Goal: Task Accomplishment & Management: Complete application form

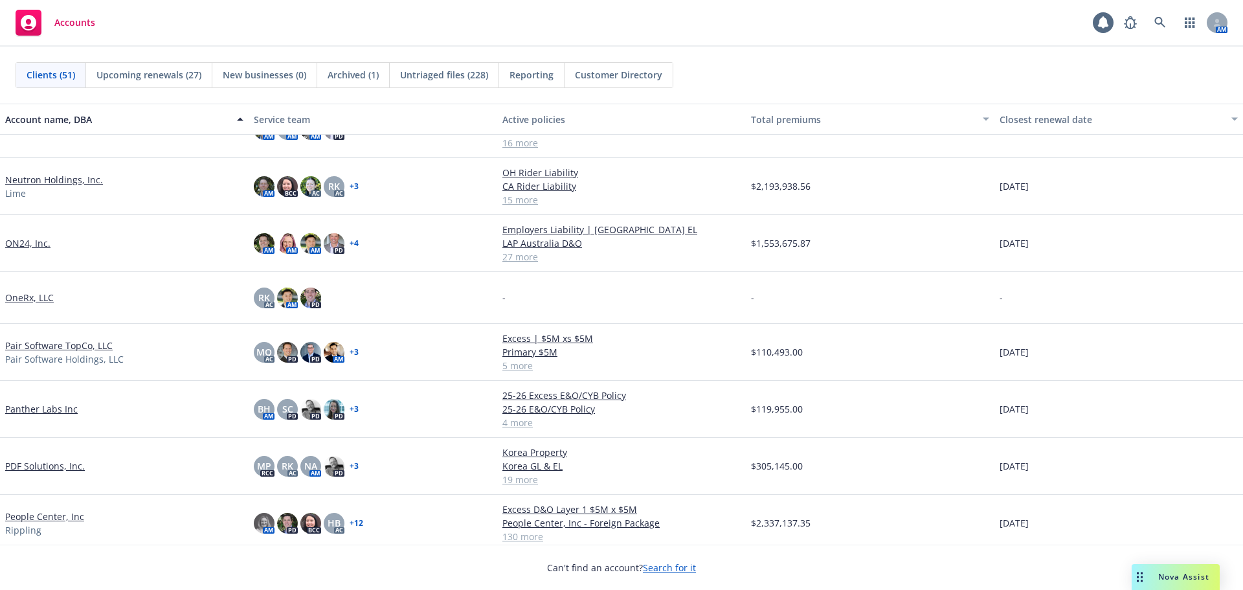
scroll to position [1553, 0]
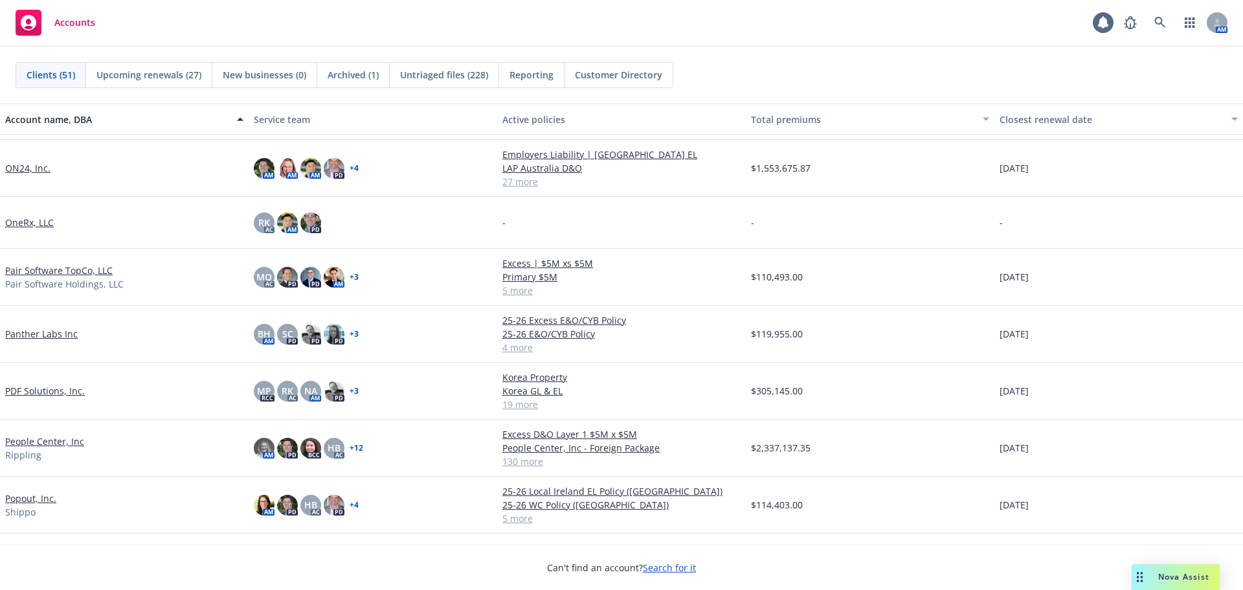
click at [65, 440] on link "People Center, Inc" at bounding box center [44, 441] width 79 height 14
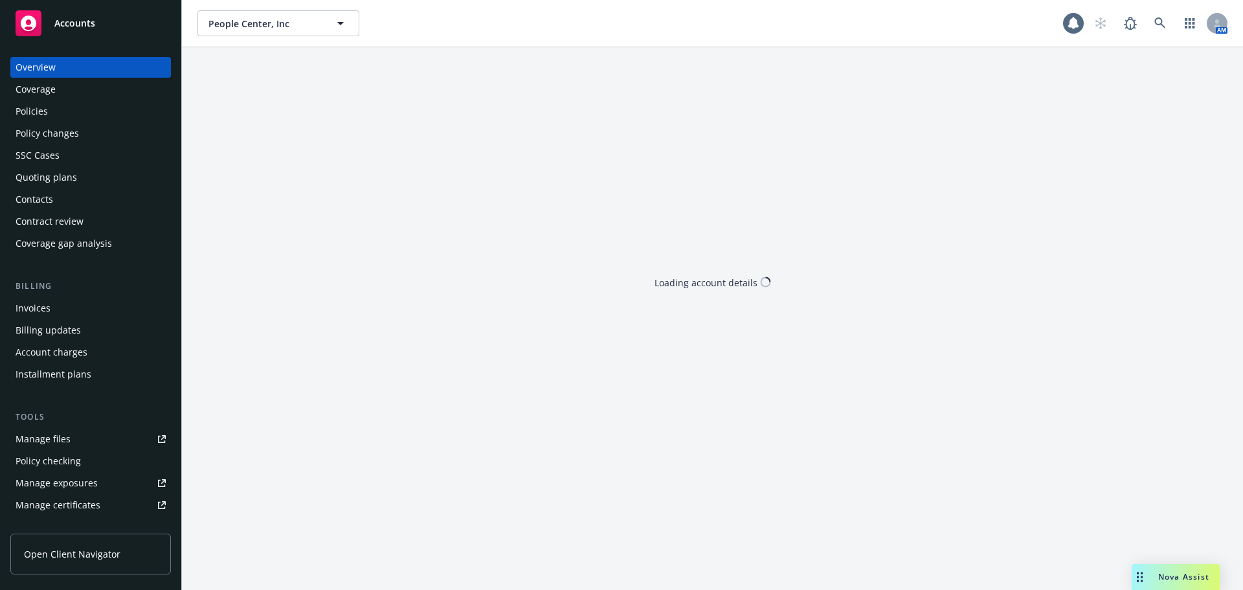
click at [121, 115] on div "Policies" at bounding box center [91, 111] width 150 height 21
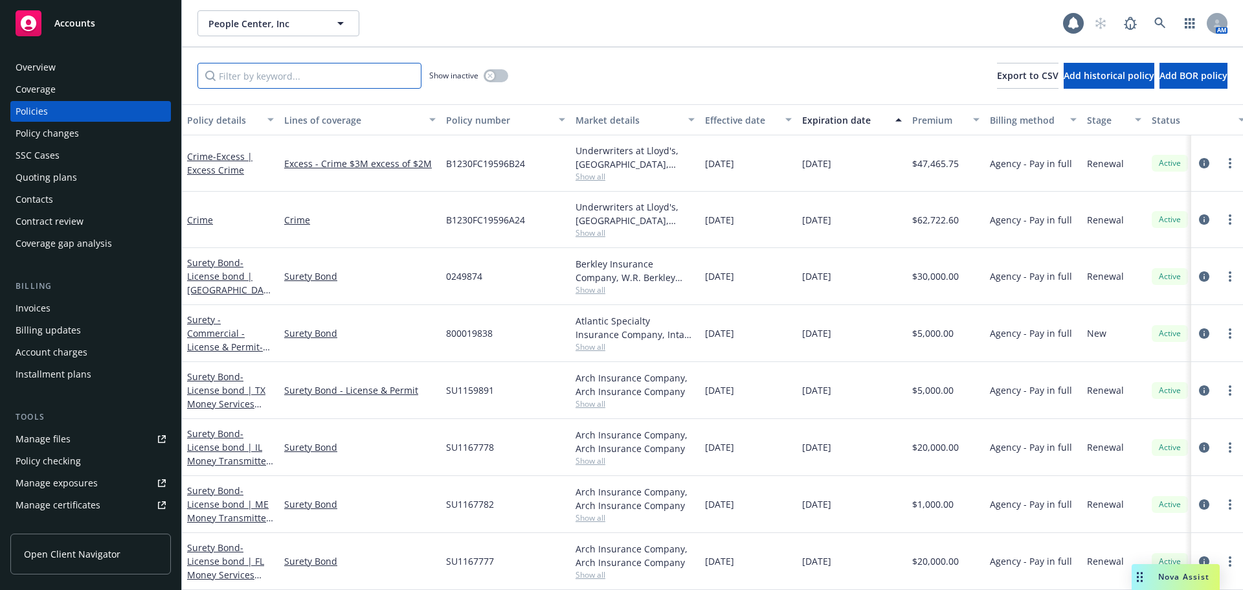
click at [279, 79] on input "Filter by keyword..." at bounding box center [309, 76] width 224 height 26
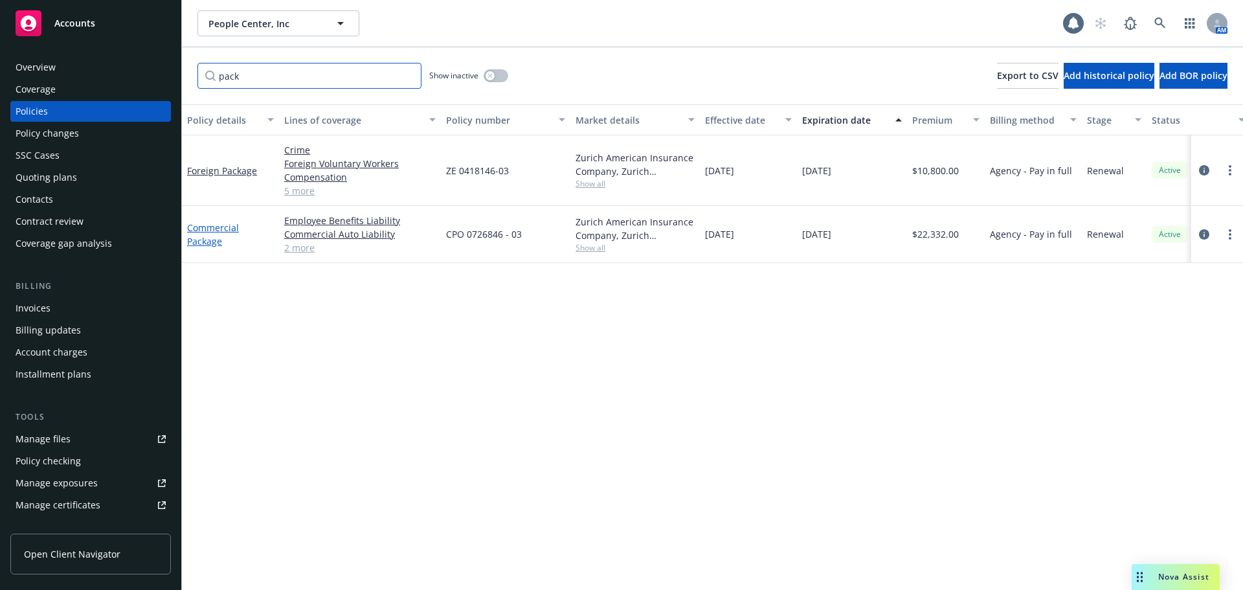
type input "pack"
click at [208, 227] on link "Commercial Package" at bounding box center [213, 234] width 52 height 26
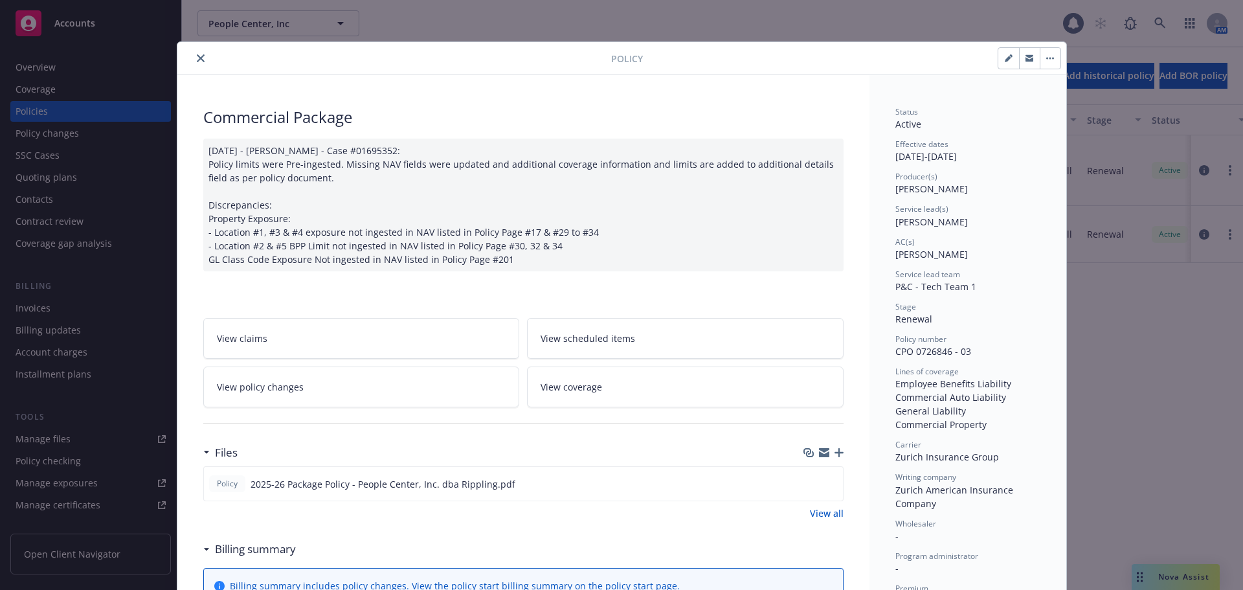
click at [198, 56] on icon "close" at bounding box center [201, 58] width 8 height 8
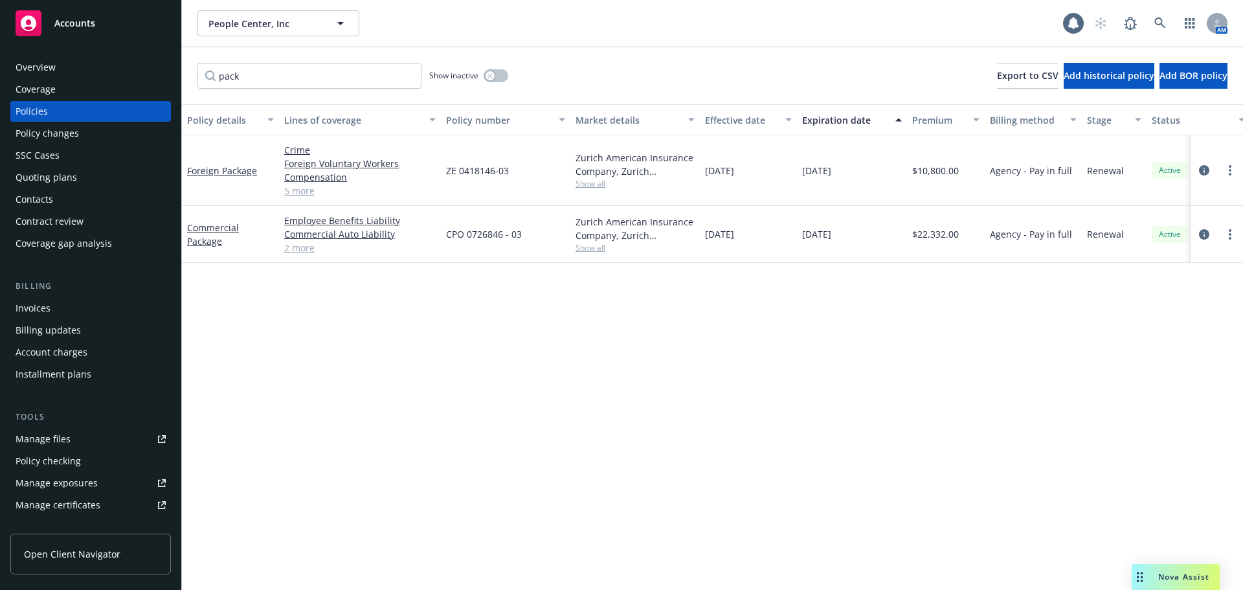
click at [111, 71] on div "Overview" at bounding box center [91, 67] width 150 height 21
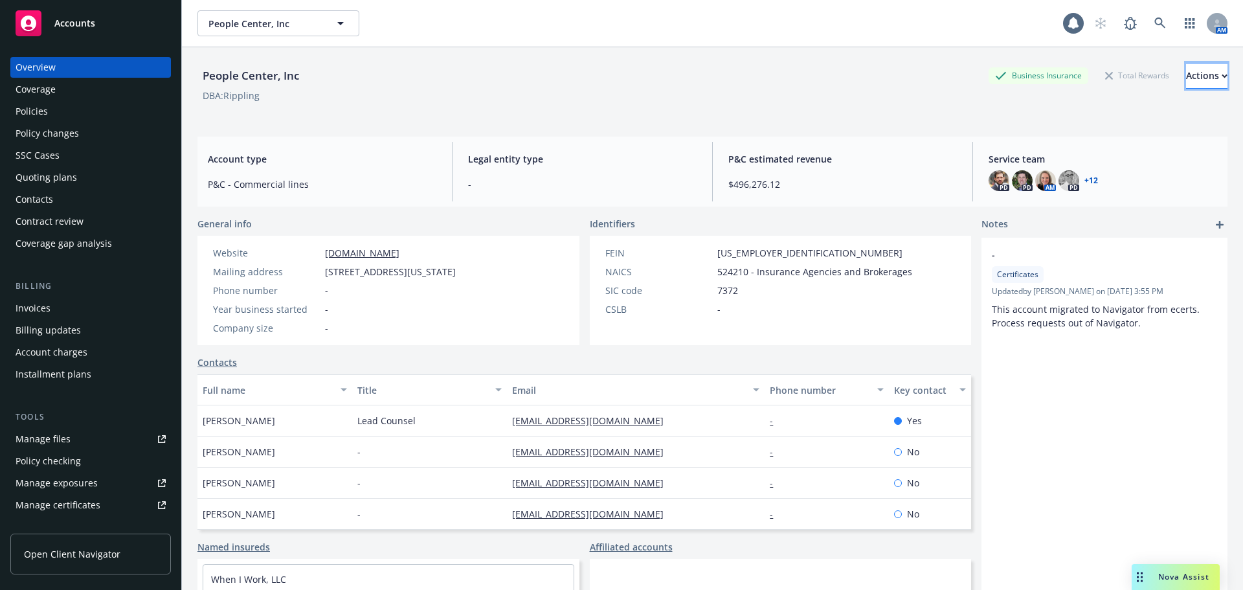
click at [1186, 78] on div "Actions" at bounding box center [1206, 75] width 41 height 25
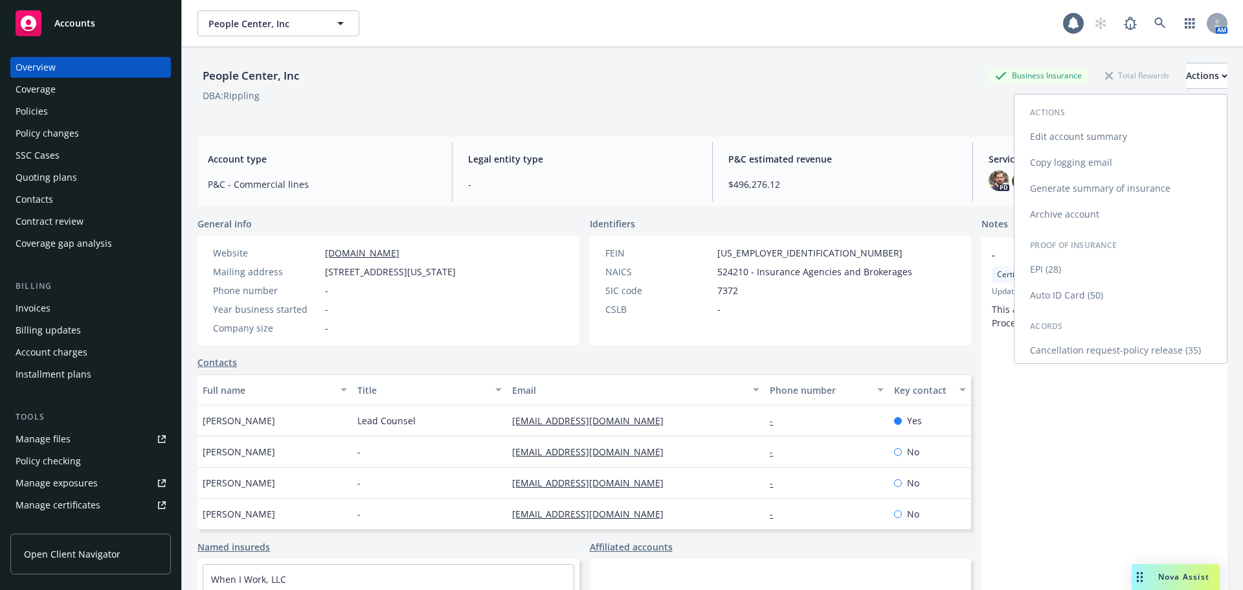
click at [1063, 271] on link "EPI (28)" at bounding box center [1120, 269] width 212 height 26
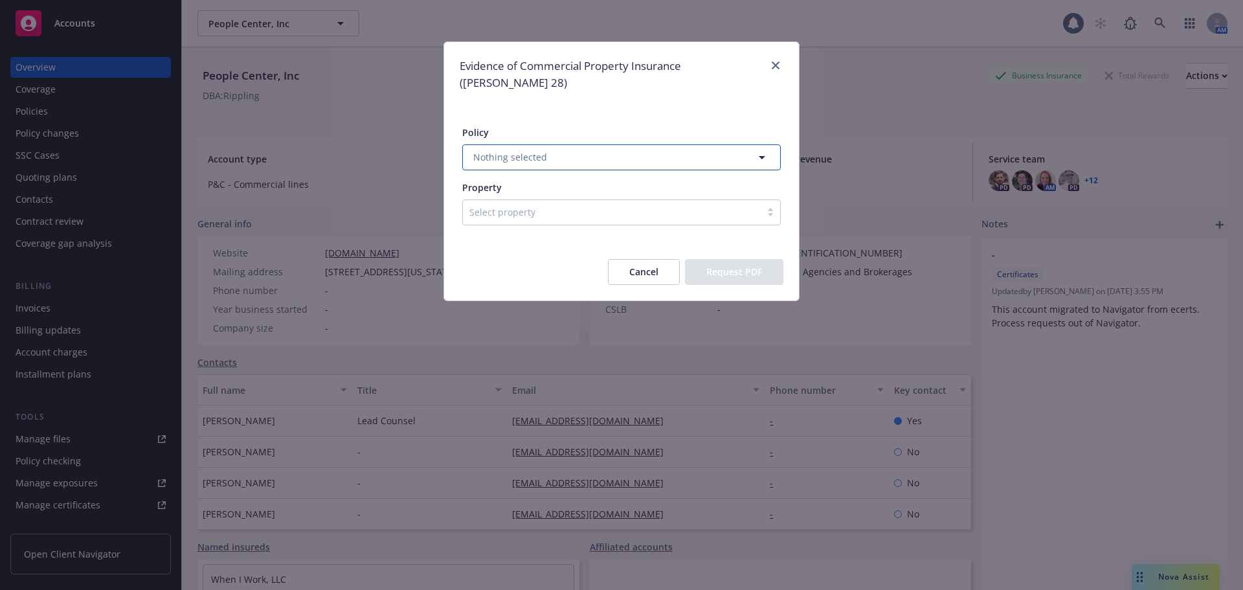
click at [665, 144] on button "Nothing selected" at bounding box center [621, 157] width 318 height 26
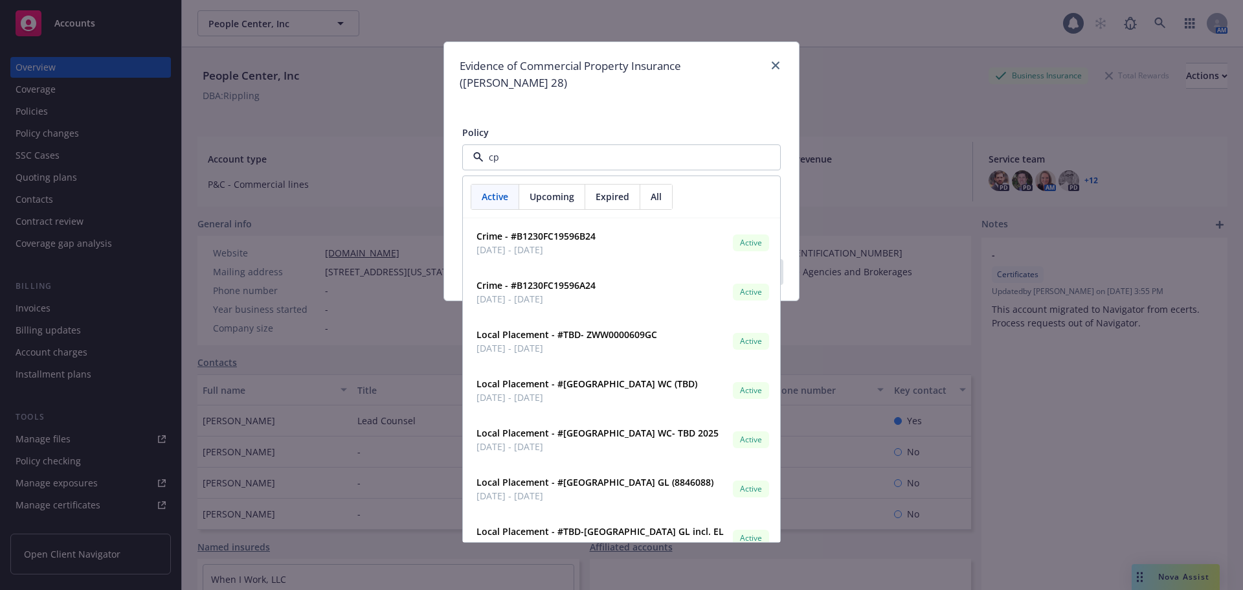
type input "cpo"
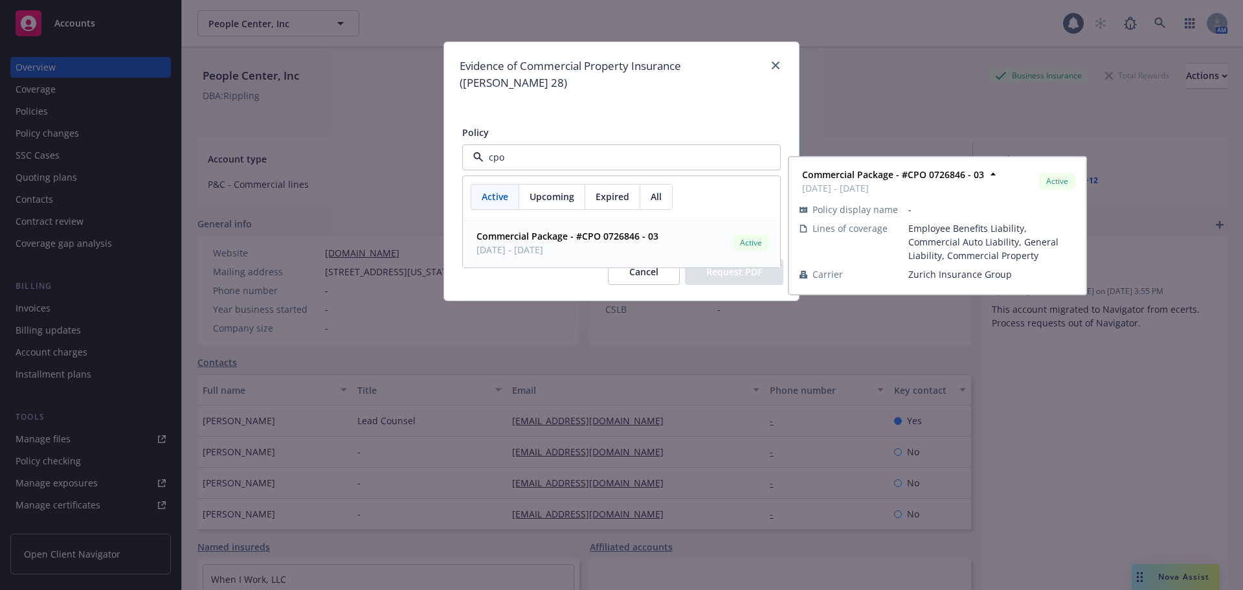
click at [619, 227] on div "Commercial Package - #CPO 0726846 - 03 10/01/2025 - 10/01/2026" at bounding box center [566, 243] width 190 height 32
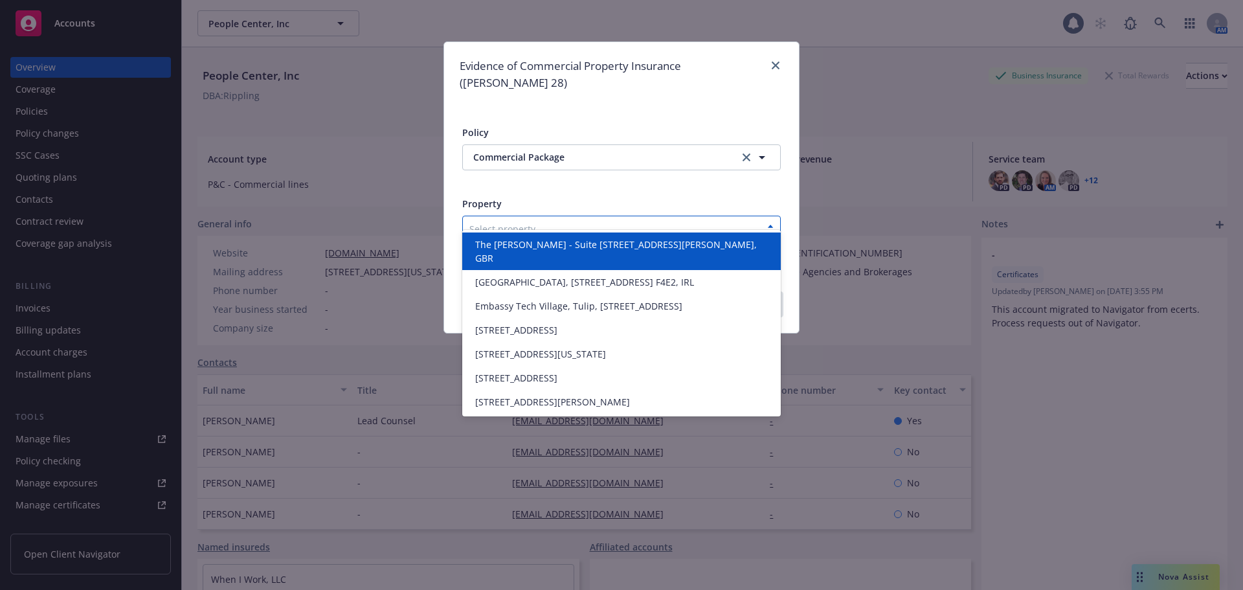
click at [557, 221] on div at bounding box center [611, 229] width 285 height 16
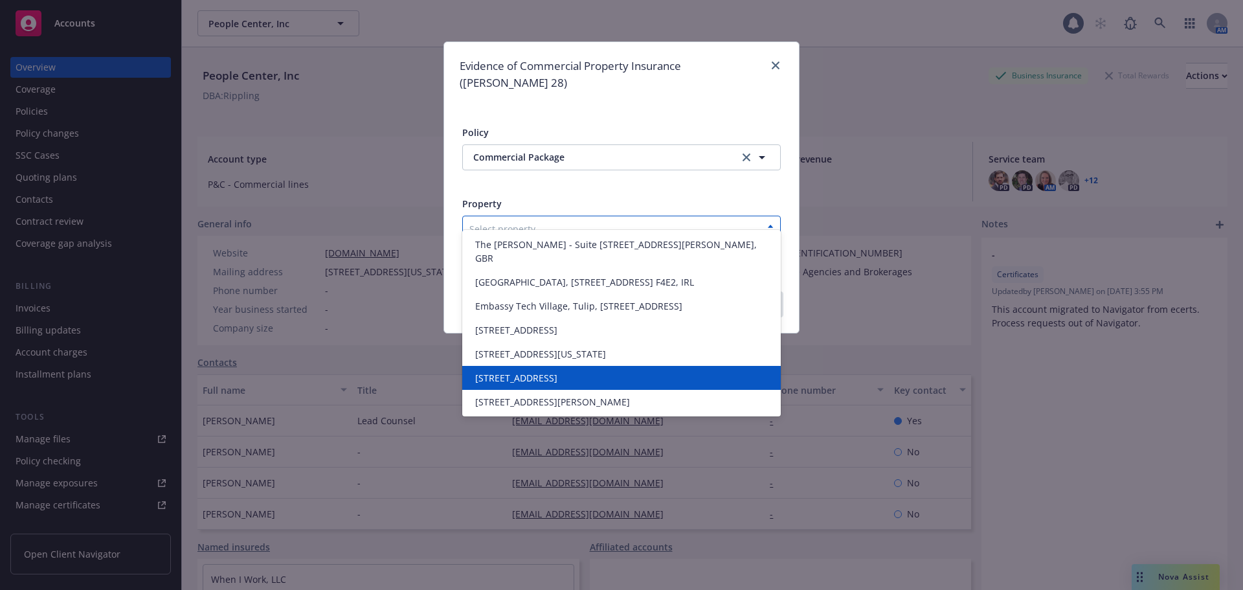
click at [557, 384] on span "55 2nd Street, San Francisco, CA 94105" at bounding box center [516, 378] width 82 height 14
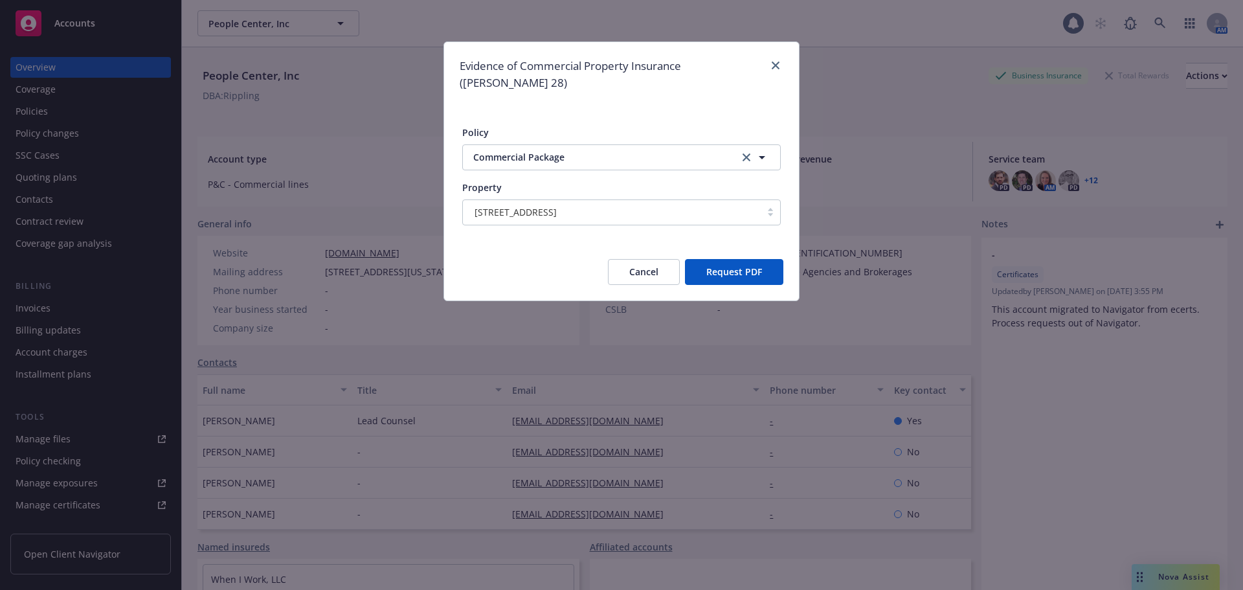
click at [746, 259] on button "Request PDF" at bounding box center [734, 272] width 98 height 26
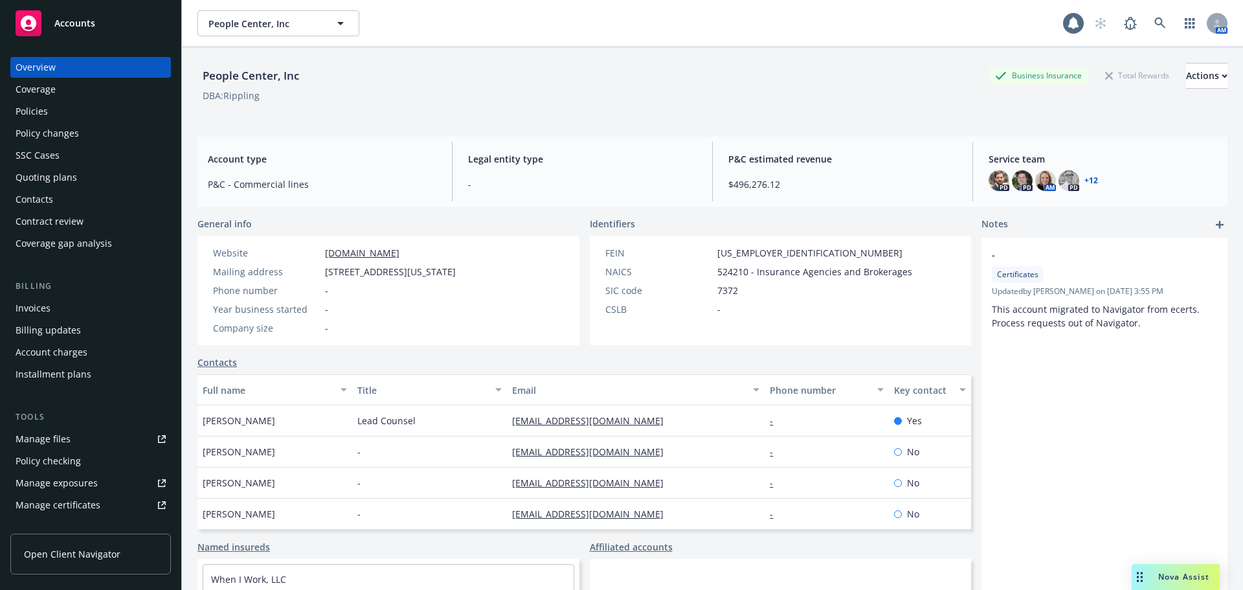
click at [85, 120] on div "Policies" at bounding box center [91, 111] width 150 height 21
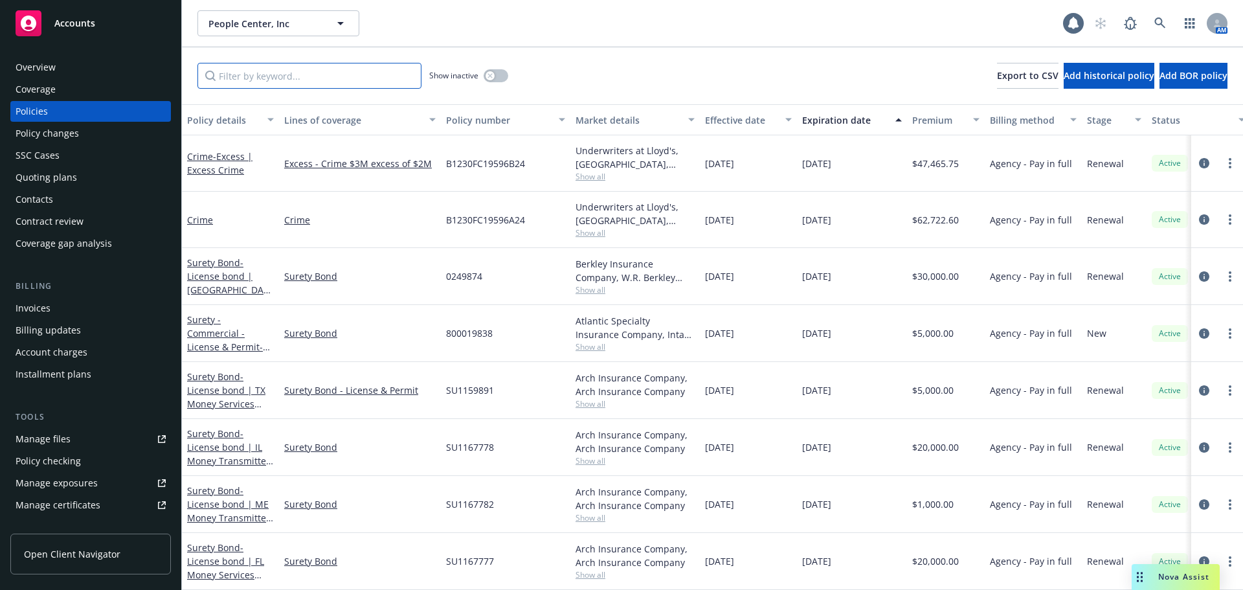
click at [282, 79] on input "Filter by keyword..." at bounding box center [309, 76] width 224 height 26
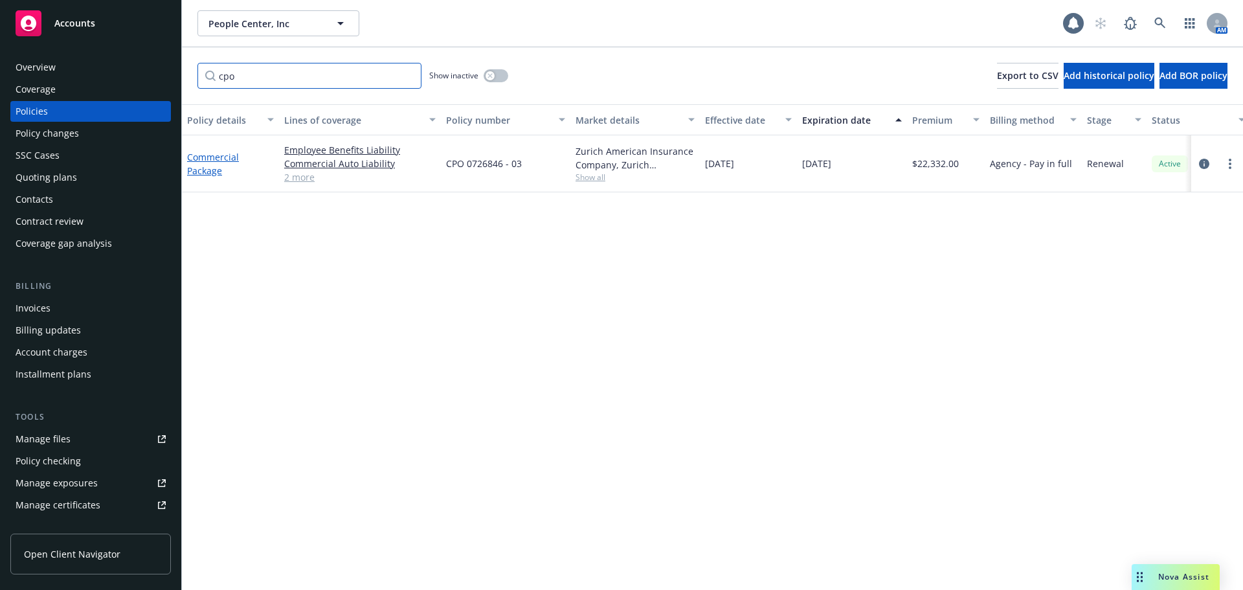
type input "cpo"
click at [224, 153] on link "Commercial Package" at bounding box center [213, 164] width 52 height 26
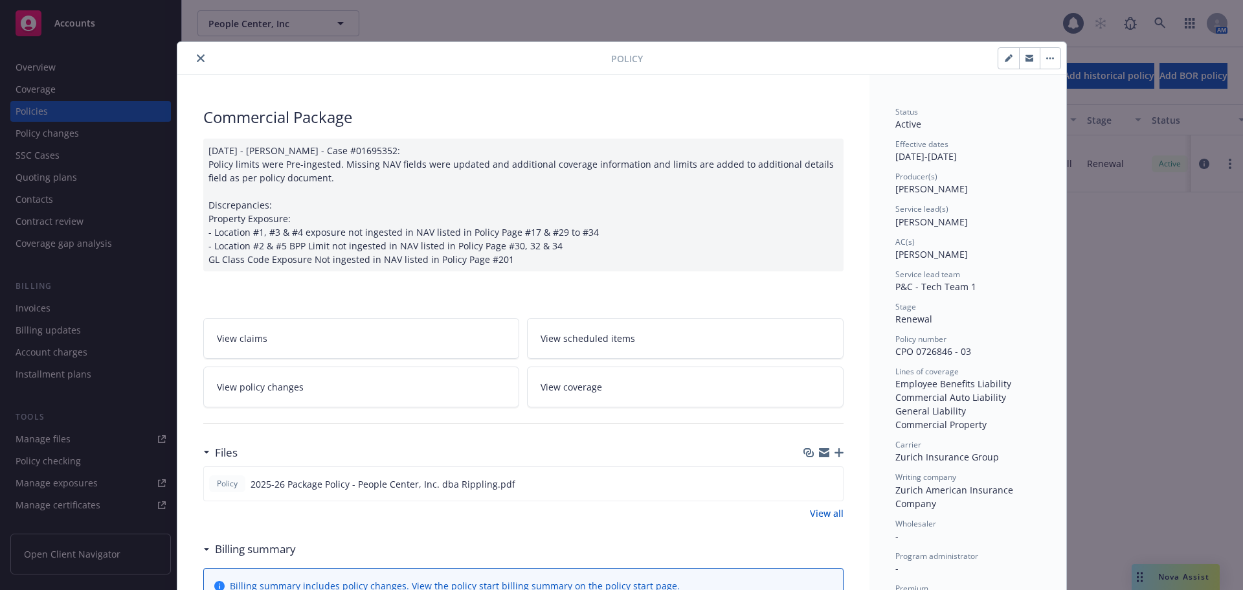
scroll to position [39, 0]
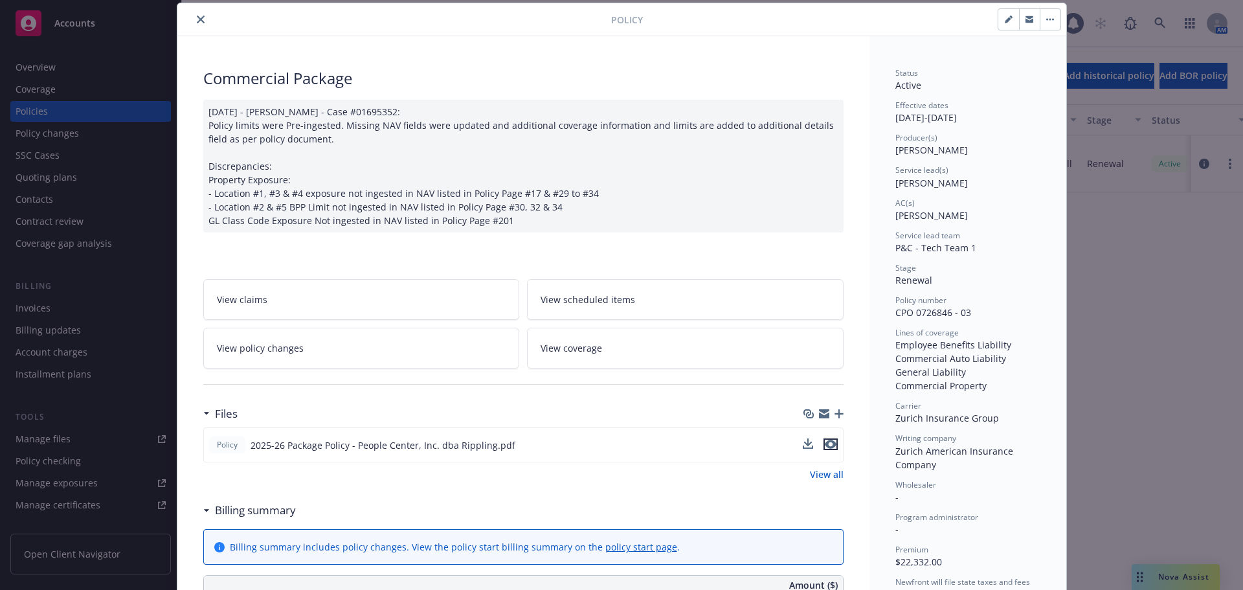
click at [825, 447] on icon "preview file" at bounding box center [831, 443] width 12 height 9
click at [193, 20] on button "close" at bounding box center [201, 20] width 16 height 16
click at [113, 19] on div "Accounts" at bounding box center [91, 23] width 150 height 26
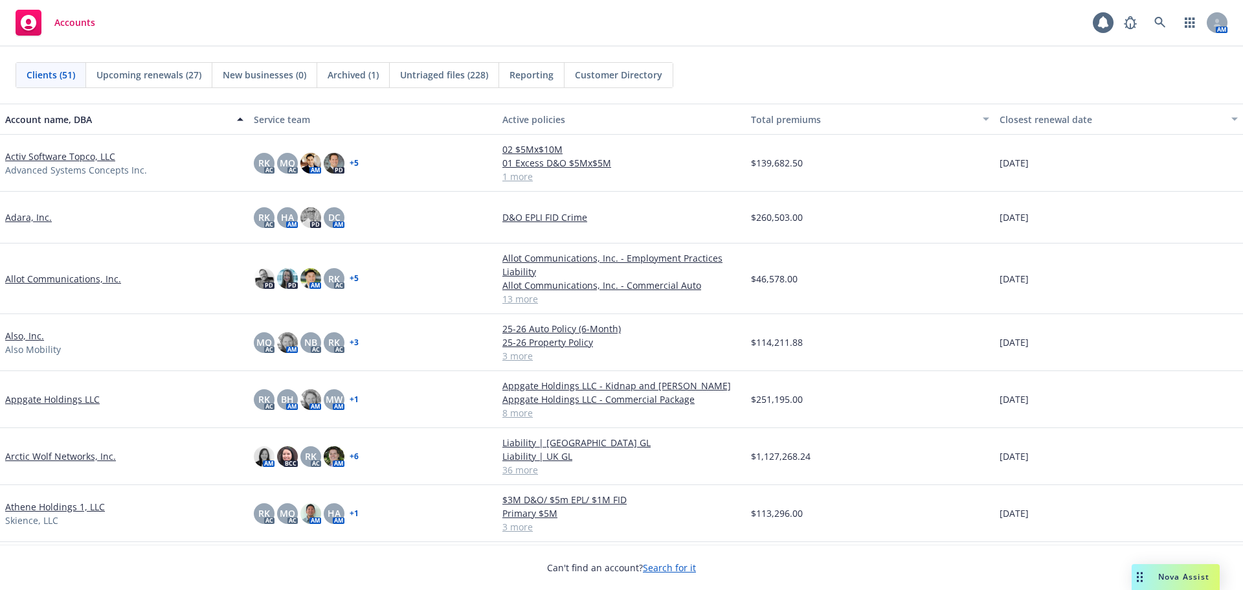
click at [35, 336] on link "Also, Inc." at bounding box center [24, 336] width 39 height 14
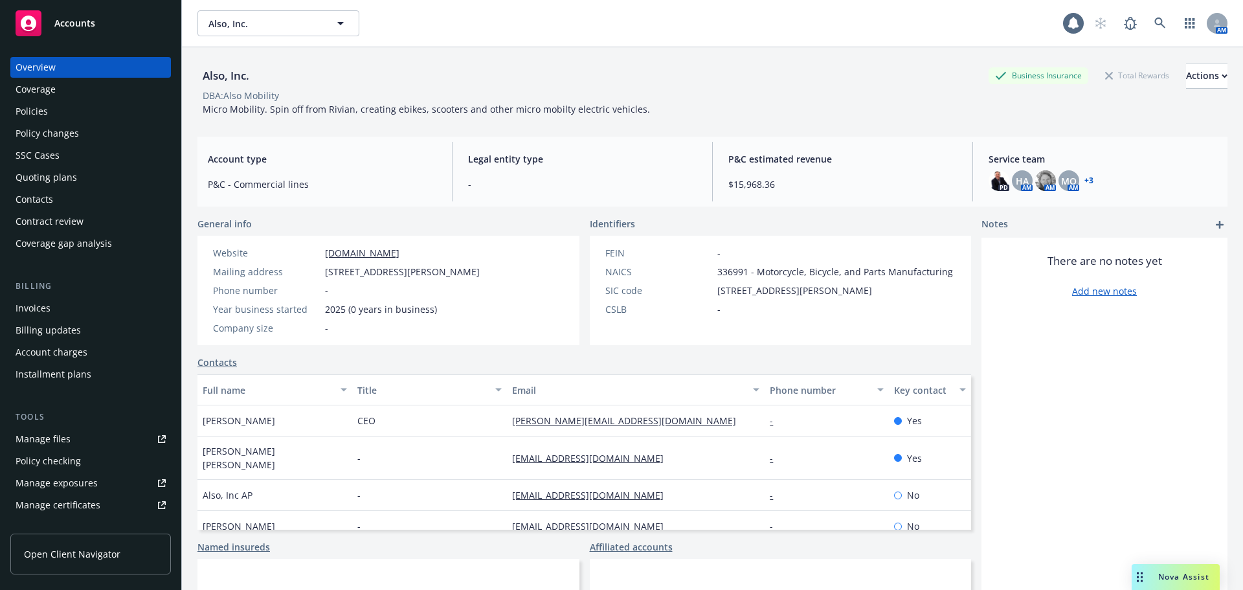
click at [100, 135] on div "Policy changes" at bounding box center [91, 133] width 150 height 21
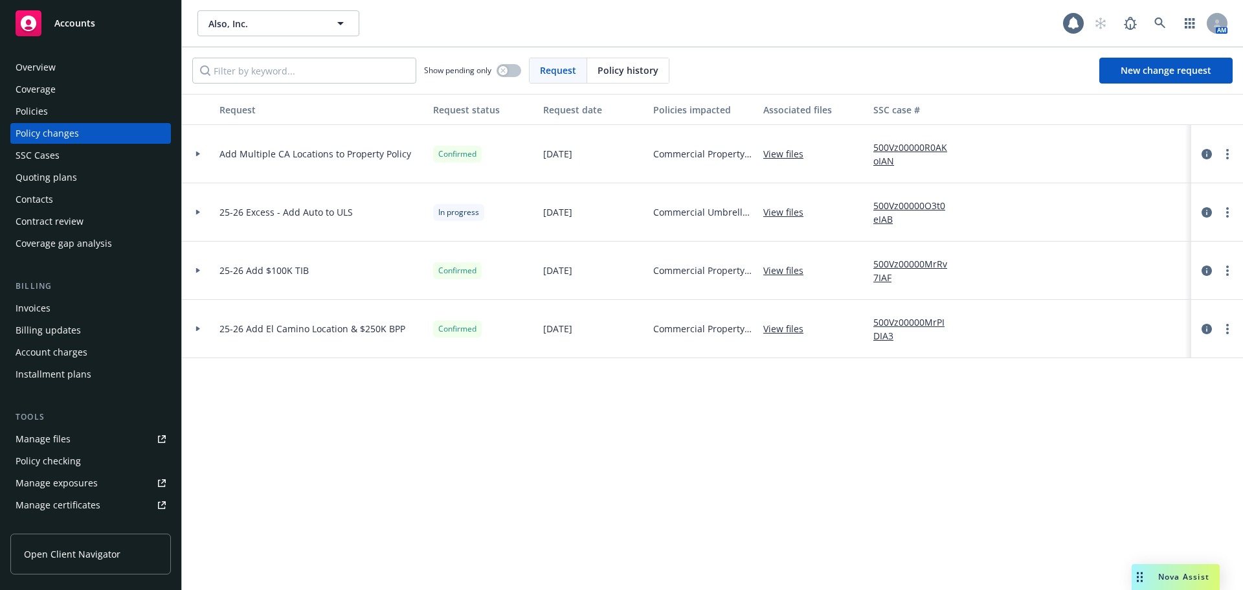
click at [195, 212] on icon at bounding box center [197, 212] width 5 height 5
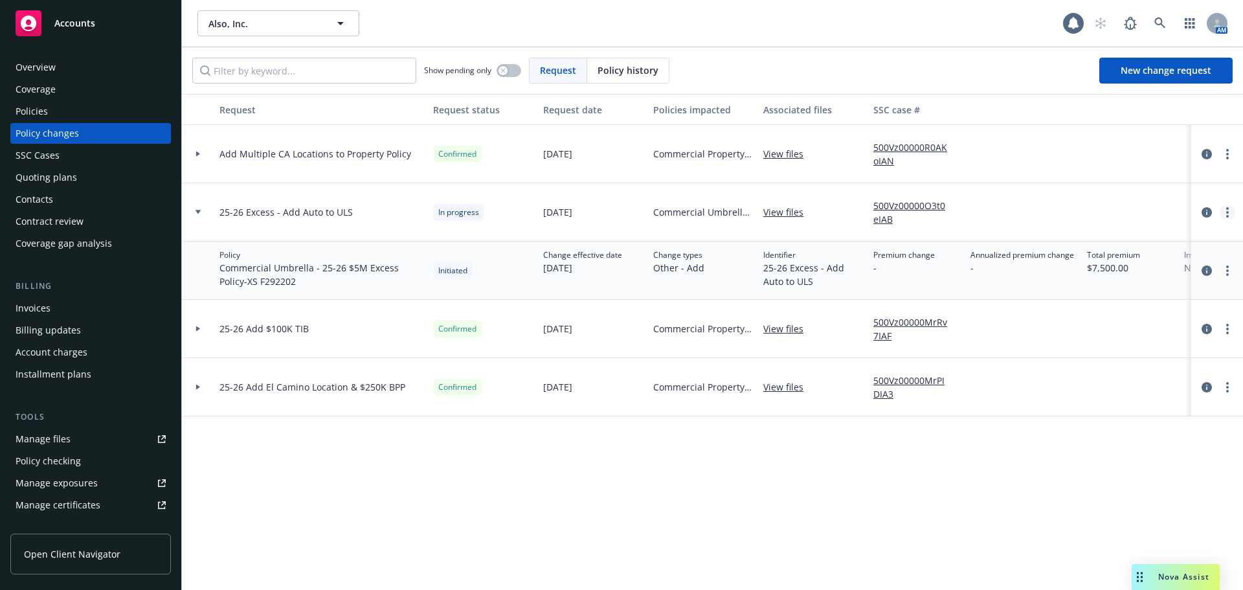
click at [1228, 216] on circle "more" at bounding box center [1227, 216] width 3 height 3
click at [1102, 319] on link "Resume workflow" at bounding box center [1123, 317] width 222 height 26
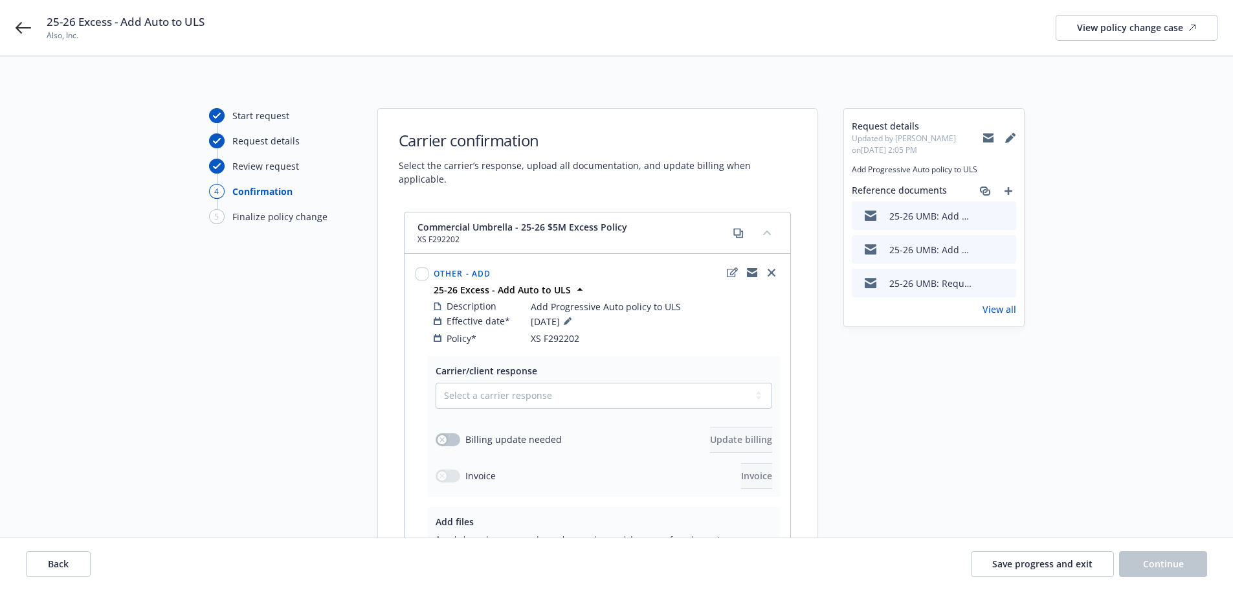
click at [1007, 305] on link "View all" at bounding box center [999, 309] width 34 height 14
click at [13, 25] on div "25-26 Excess - Add Auto to ULS Also, Inc. View policy change case" at bounding box center [616, 28] width 1233 height 56
click at [1010, 553] on button "Save progress and exit" at bounding box center [1042, 564] width 143 height 26
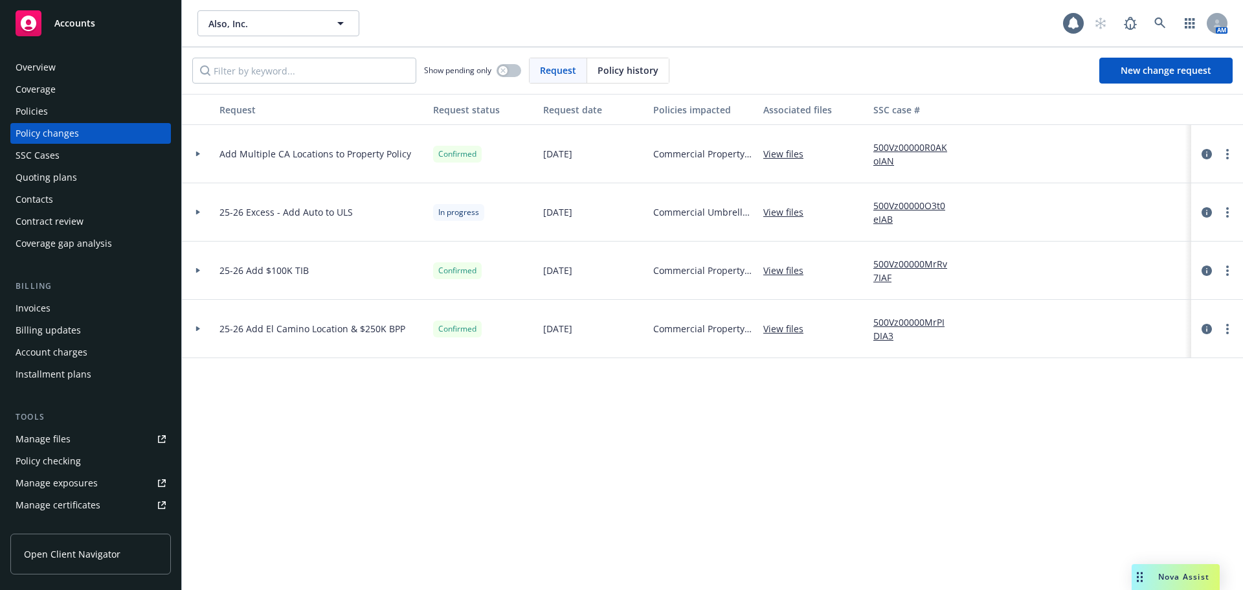
click at [143, 19] on div "Accounts" at bounding box center [91, 23] width 150 height 26
